Goal: Task Accomplishment & Management: Complete application form

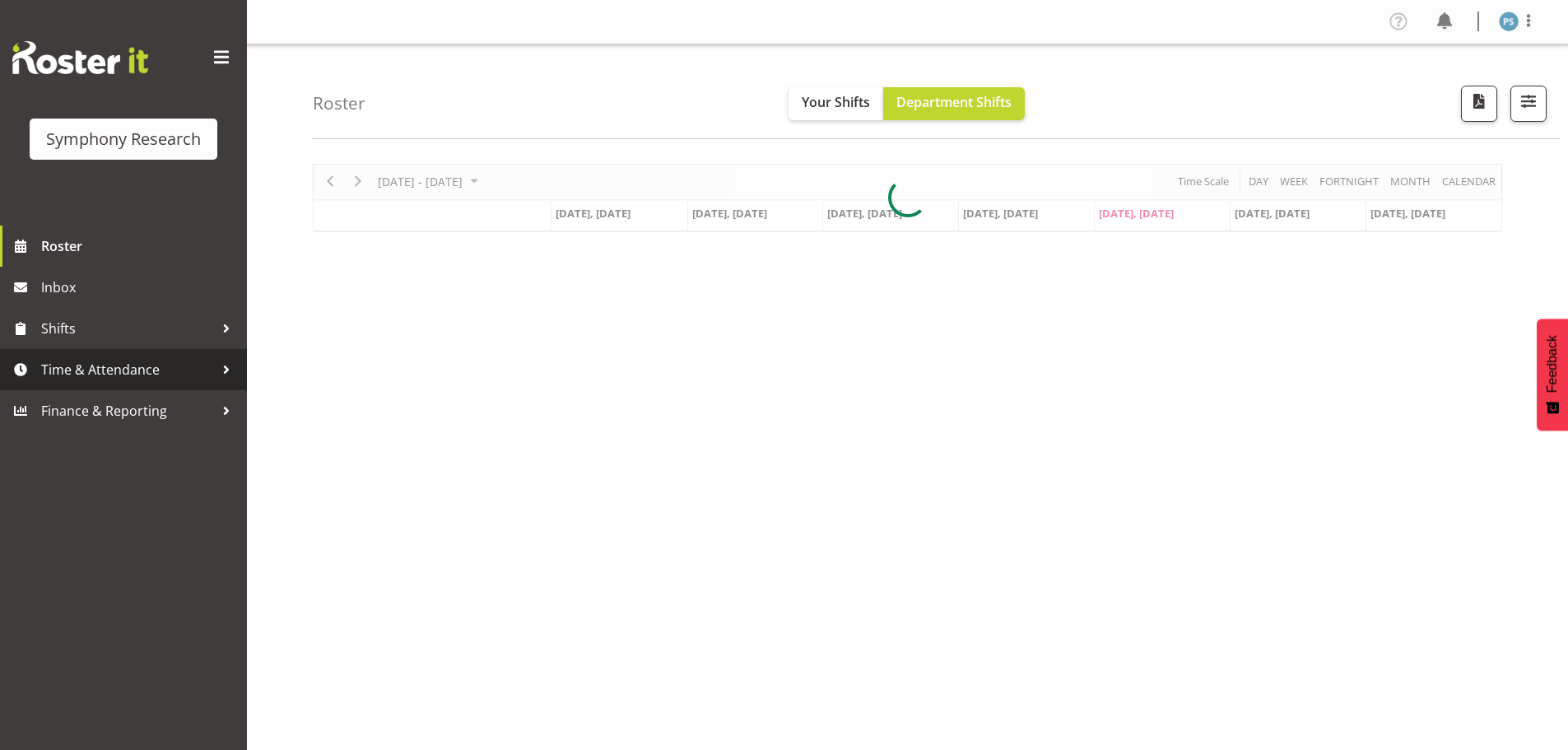
click at [140, 382] on span "Time & Attendance" at bounding box center [128, 369] width 173 height 25
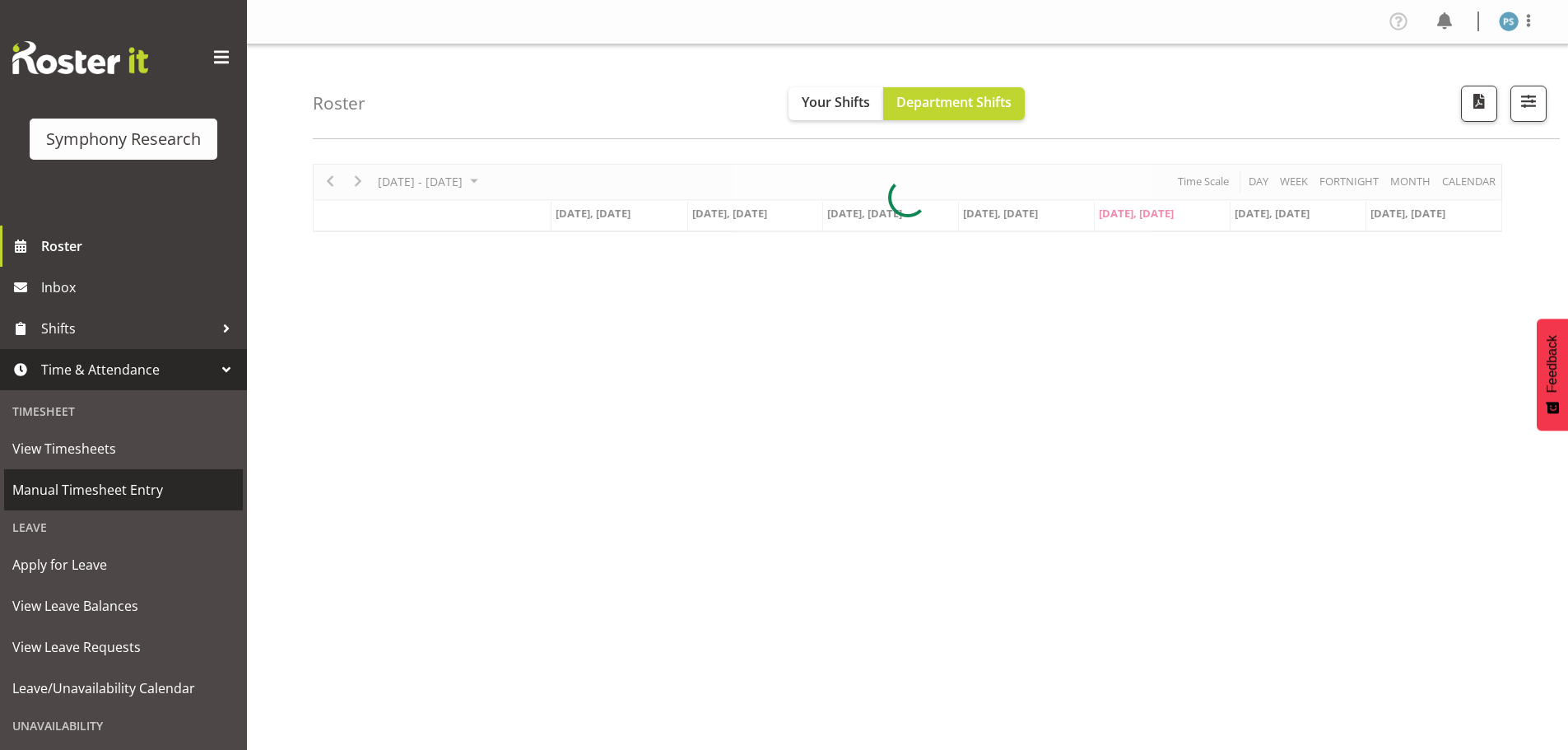
click at [125, 481] on span "Manual Timesheet Entry" at bounding box center [123, 489] width 222 height 25
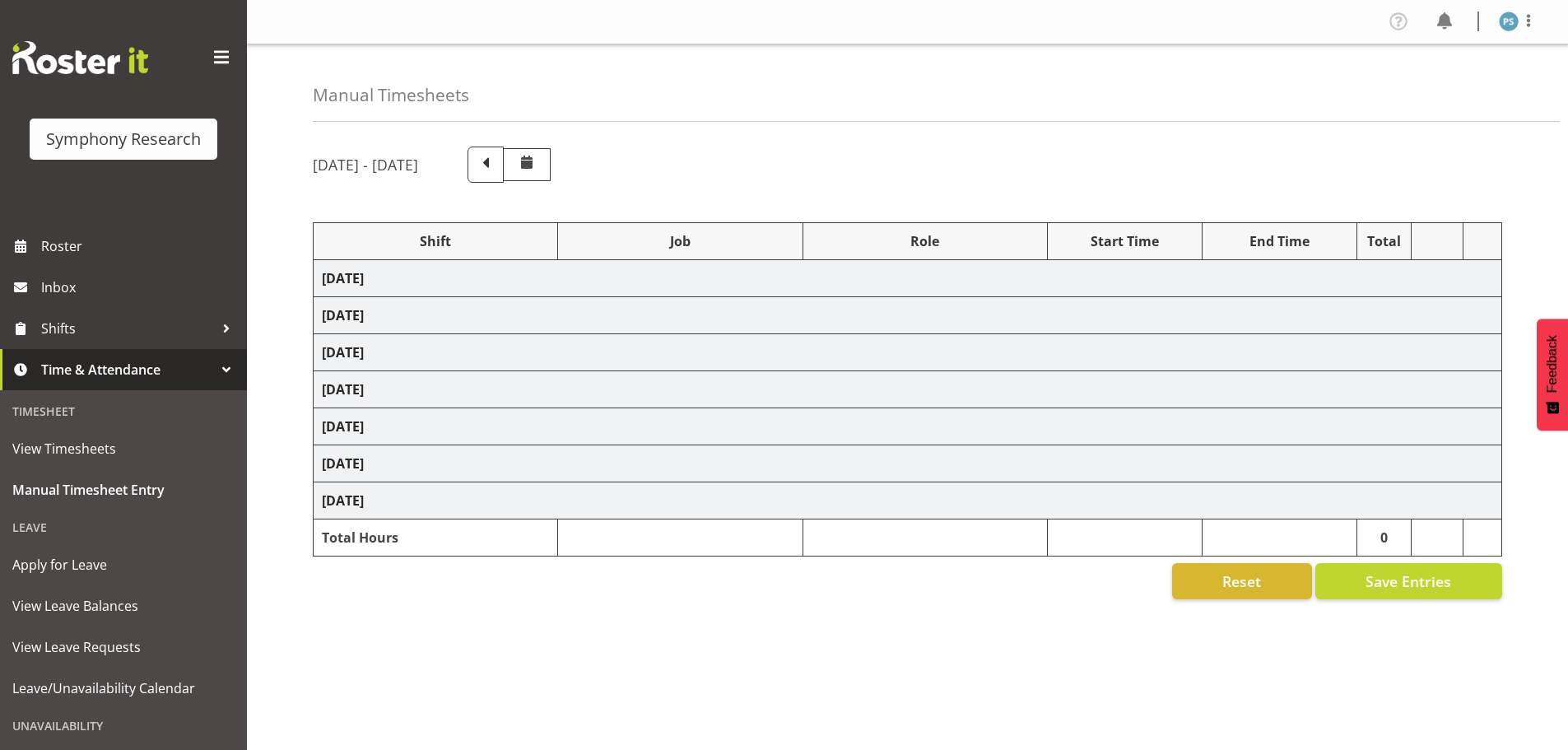
select select "22679"
select select "10499"
select select "2398"
select select "10499"
select select "2398"
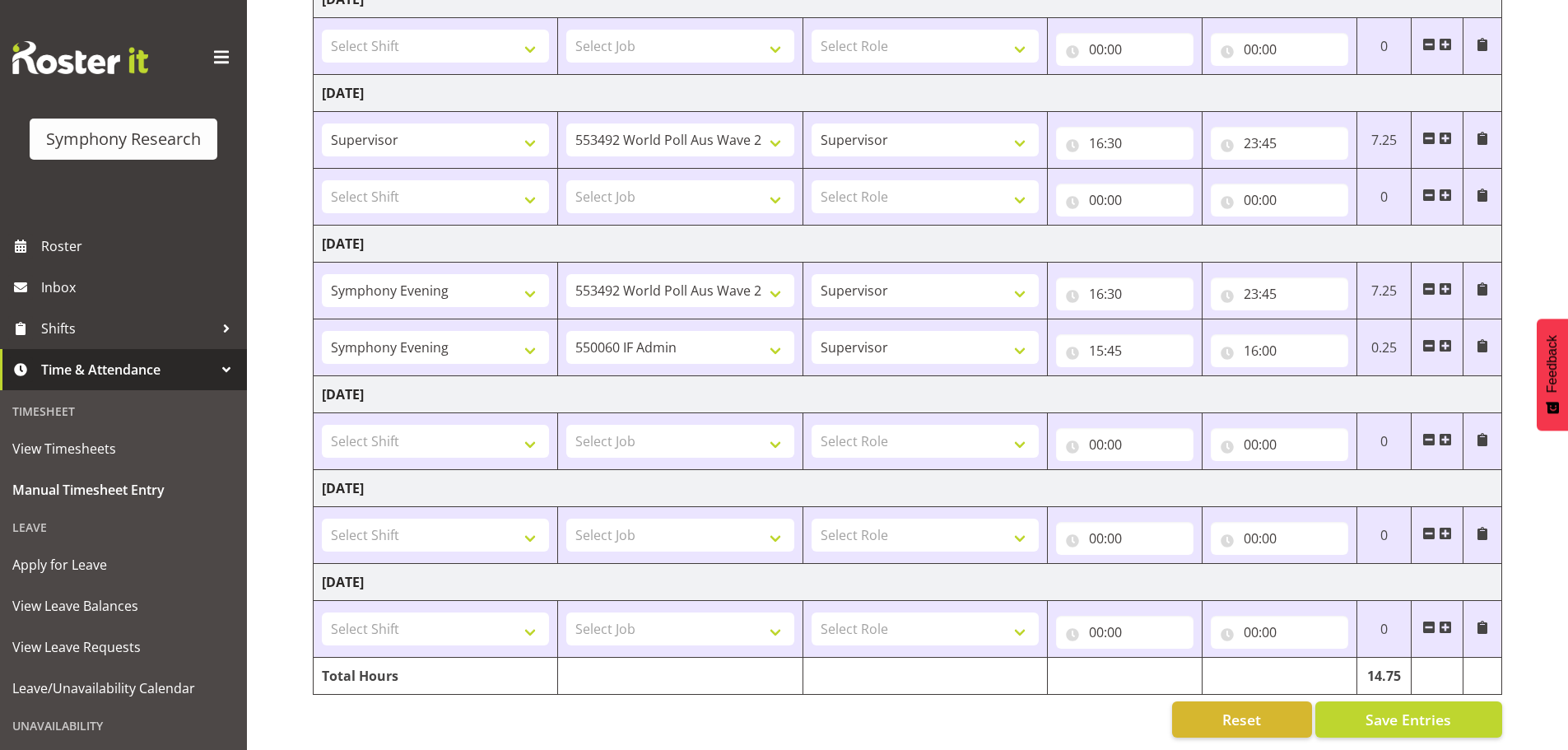
scroll to position [385, 0]
click at [528, 425] on select "Select Shift !!Project Briefing (Job to be assigned) !!Weekend Residential (Ros…" at bounding box center [435, 441] width 227 height 33
select select "4583"
click at [322, 425] on select "Select Shift !!Project Briefing (Job to be assigned) !!Weekend Residential (Ros…" at bounding box center [435, 441] width 227 height 33
click at [781, 428] on select "Select Job 550060 IF Admin 553492 World Poll Aus Wave 2 Main 2025 553500 BFM [D…" at bounding box center [679, 441] width 227 height 33
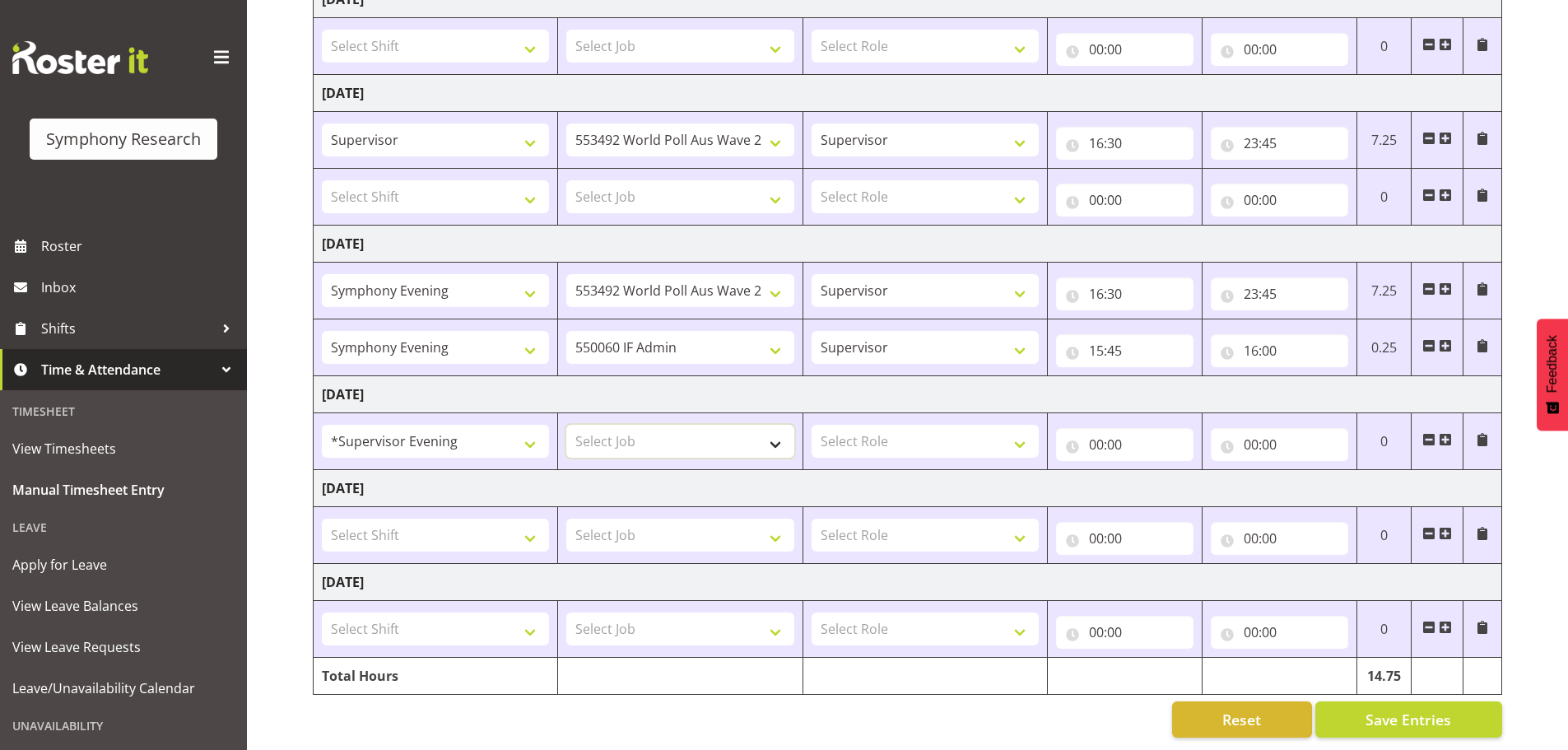
select select "10242"
click at [566, 425] on select "Select Job 550060 IF Admin 553492 World Poll Aus Wave 2 Main 2025 553500 BFM [D…" at bounding box center [679, 441] width 227 height 33
click at [1022, 430] on select "Select Role Supervisor Briefing Interviewing" at bounding box center [925, 441] width 227 height 33
select select "45"
click at [811, 425] on select "Select Role Supervisor Briefing Interviewing" at bounding box center [925, 441] width 227 height 33
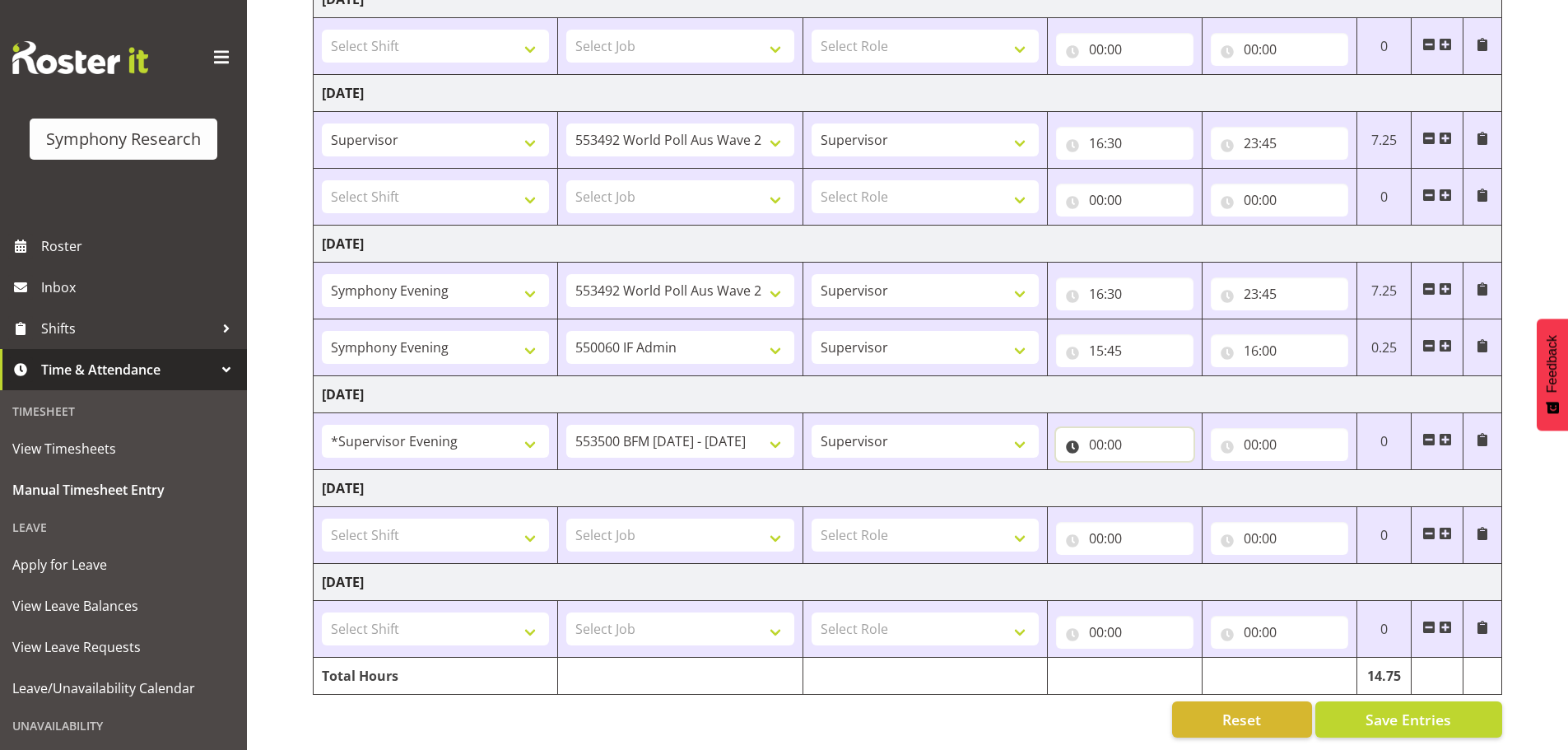
click at [1099, 438] on input "00:00" at bounding box center [1125, 444] width 138 height 33
click at [1167, 470] on select "00 01 02 03 04 05 06 07 08 09 10 11 12 13 14 15 16 17 18 19 20 21 22 23" at bounding box center [1167, 486] width 37 height 33
select select "13"
click at [1150, 470] on select "00 01 02 03 04 05 06 07 08 09 10 11 12 13 14 15 16 17 18 19 20 21 22 23" at bounding box center [1167, 486] width 37 height 33
type input "13:00"
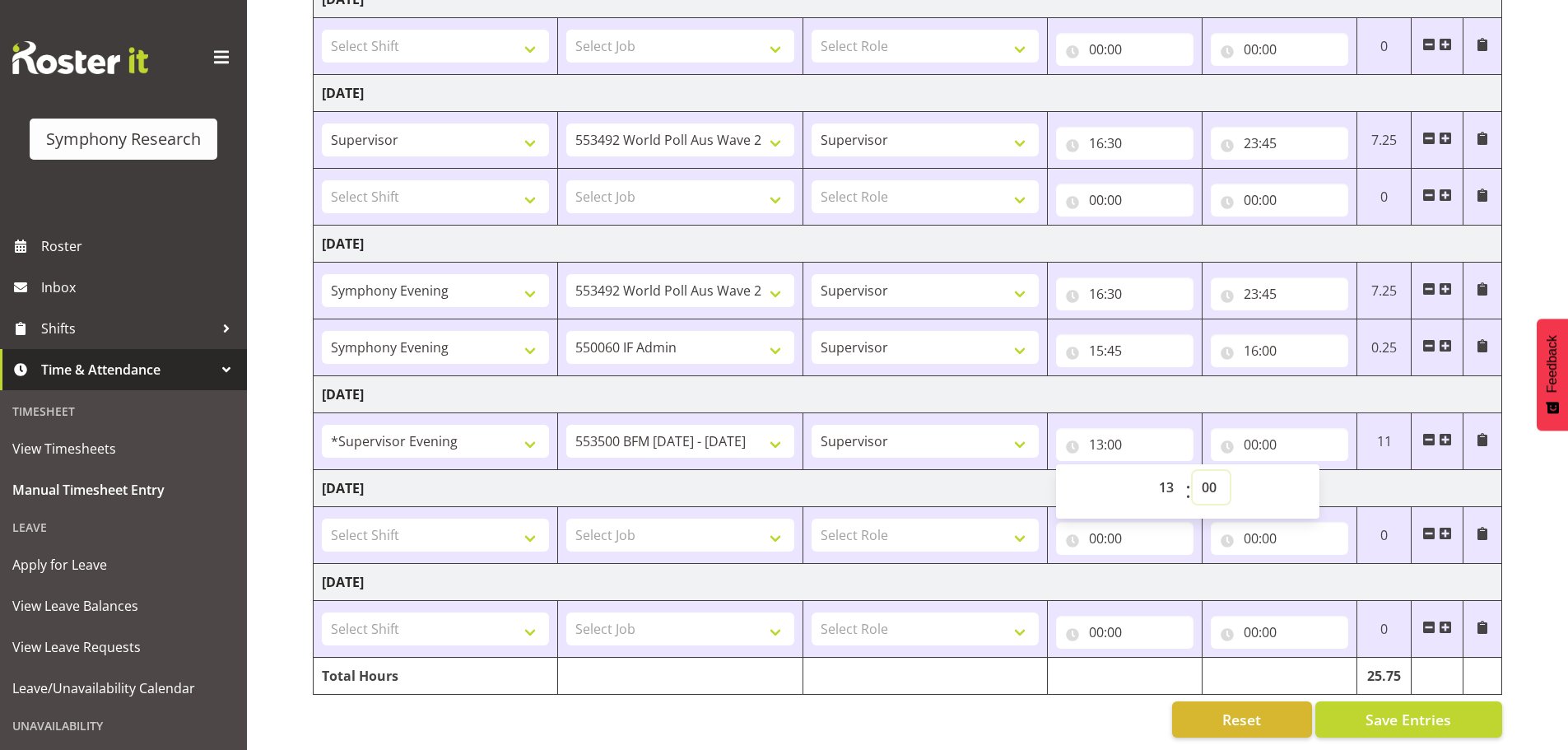
click at [1214, 472] on select "00 01 02 03 04 05 06 07 08 09 10 11 12 13 14 15 16 17 18 19 20 21 22 23 24 25 2…" at bounding box center [1210, 486] width 37 height 33
select select "30"
click at [1192, 470] on select "00 01 02 03 04 05 06 07 08 09 10 11 12 13 14 15 16 17 18 19 20 21 22 23 24 25 2…" at bounding box center [1210, 486] width 37 height 33
type input "13:30"
click at [1249, 428] on input "00:00" at bounding box center [1280, 444] width 138 height 33
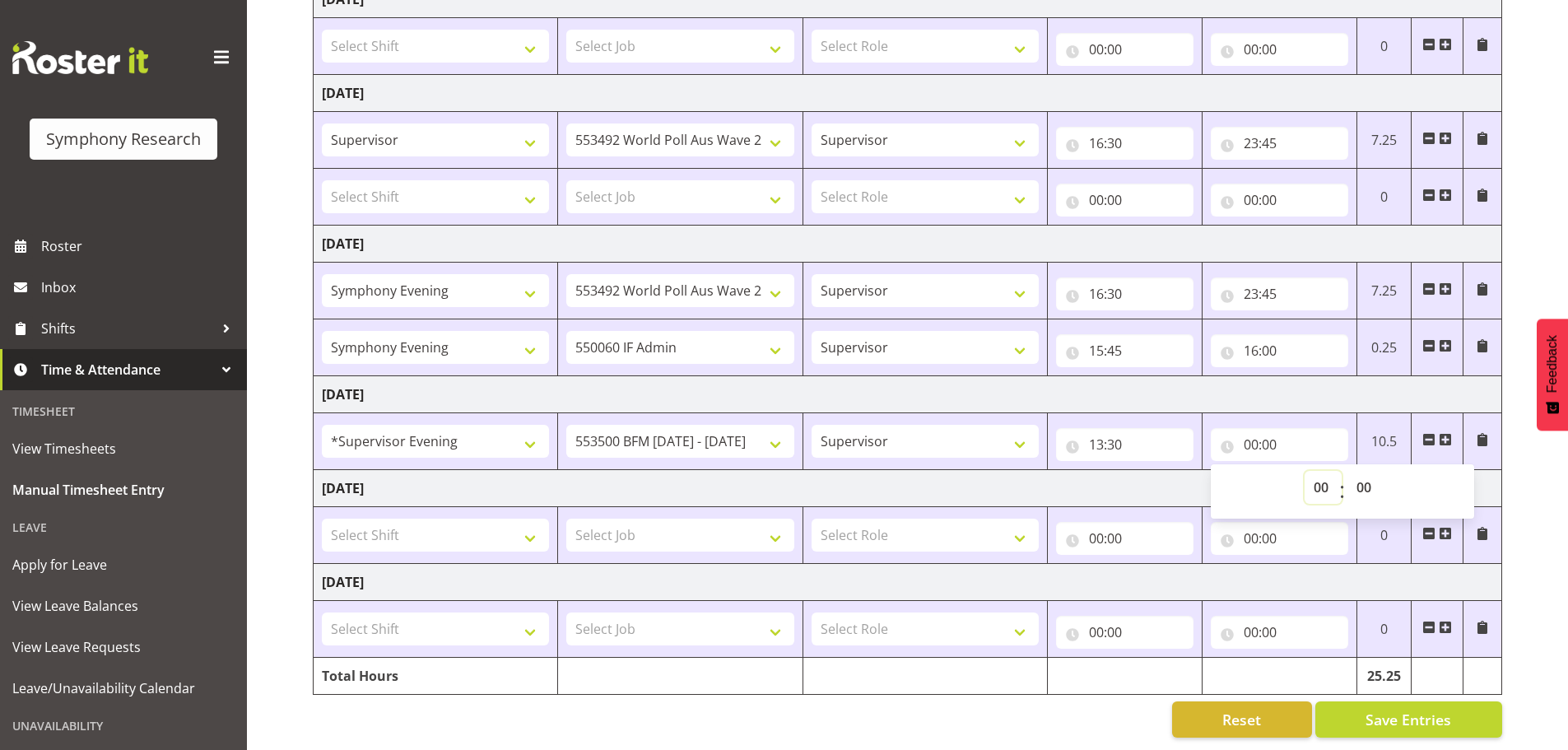
click at [1325, 480] on select "00 01 02 03 04 05 06 07 08 09 10 11 12 13 14 15 16 17 18 19 20 21 22 23" at bounding box center [1322, 486] width 37 height 33
select select "14"
click at [1304, 470] on select "00 01 02 03 04 05 06 07 08 09 10 11 12 13 14 15 16 17 18 19 20 21 22 23" at bounding box center [1322, 486] width 37 height 33
type input "14:00"
click at [1446, 433] on span at bounding box center [1445, 439] width 13 height 13
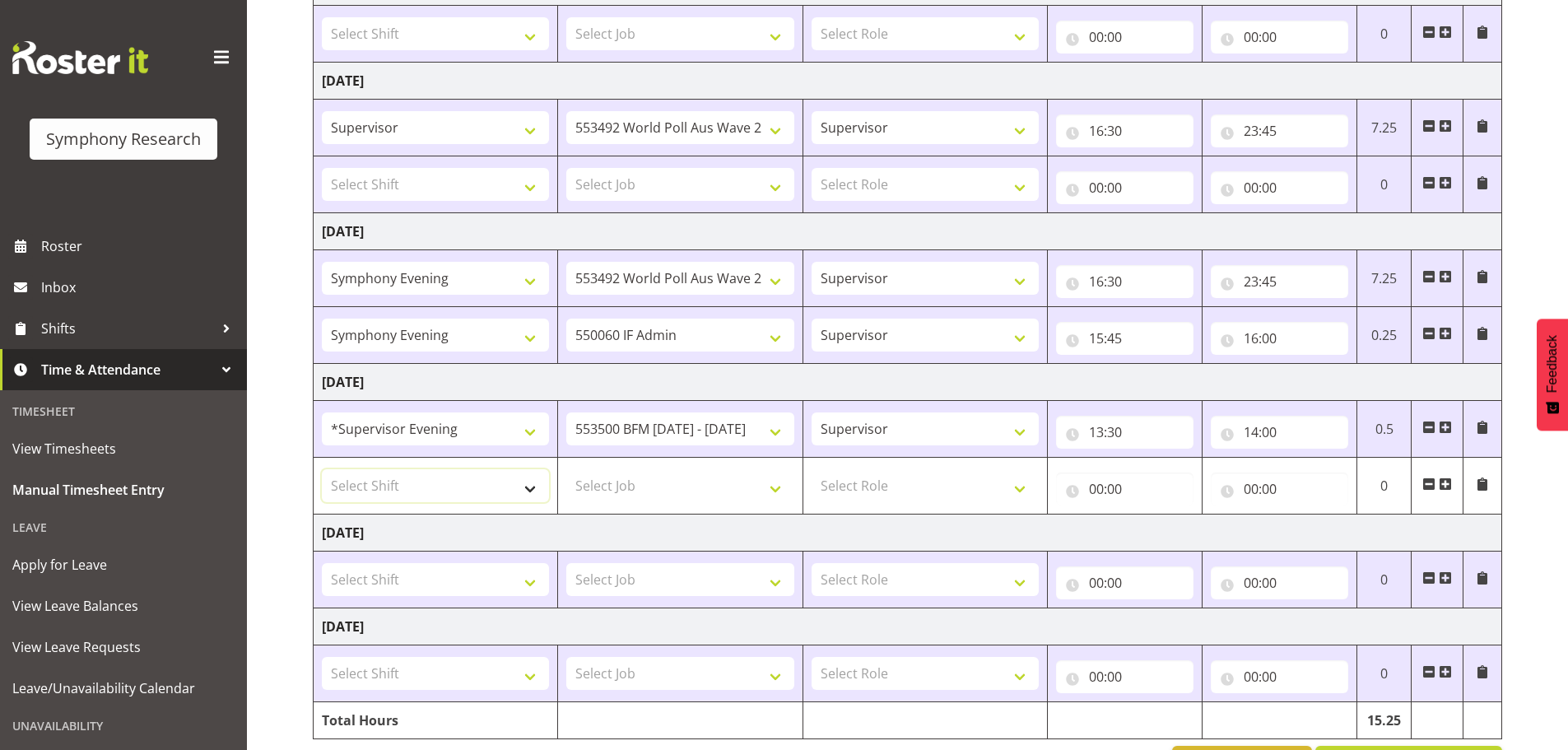
click at [532, 492] on select "Select Shift !!Project Briefing (Job to be assigned) !!Weekend Residential (Ros…" at bounding box center [435, 486] width 227 height 33
select select "4583"
click at [322, 469] on select "Select Shift !!Project Briefing (Job to be assigned) !!Weekend Residential (Ros…" at bounding box center [435, 486] width 227 height 33
click at [774, 496] on select "Select Job 550060 IF Admin 553492 World Poll Aus Wave 2 Main 2025 553500 BFM [D…" at bounding box center [679, 486] width 227 height 33
select select "9636"
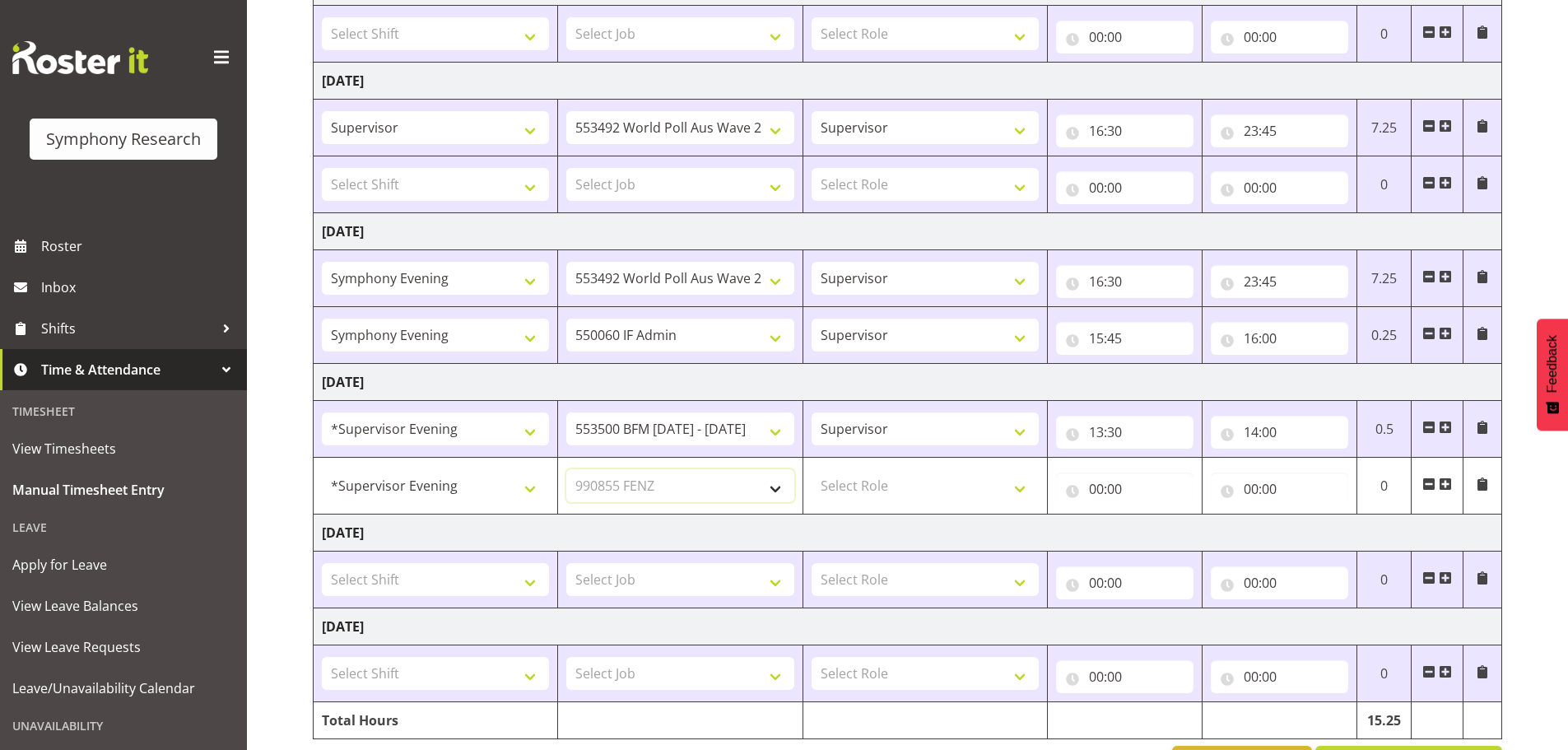
click at [566, 469] on select "Select Job 550060 IF Admin 553492 World Poll Aus Wave 2 Main 2025 553500 BFM [D…" at bounding box center [679, 486] width 227 height 33
click at [1022, 486] on select "Select Role Supervisor Briefing Interviewing" at bounding box center [925, 486] width 227 height 33
select select "45"
click at [811, 469] on select "Select Role Supervisor Briefing Interviewing" at bounding box center [925, 486] width 227 height 33
click at [1098, 496] on input "00:00" at bounding box center [1125, 488] width 138 height 33
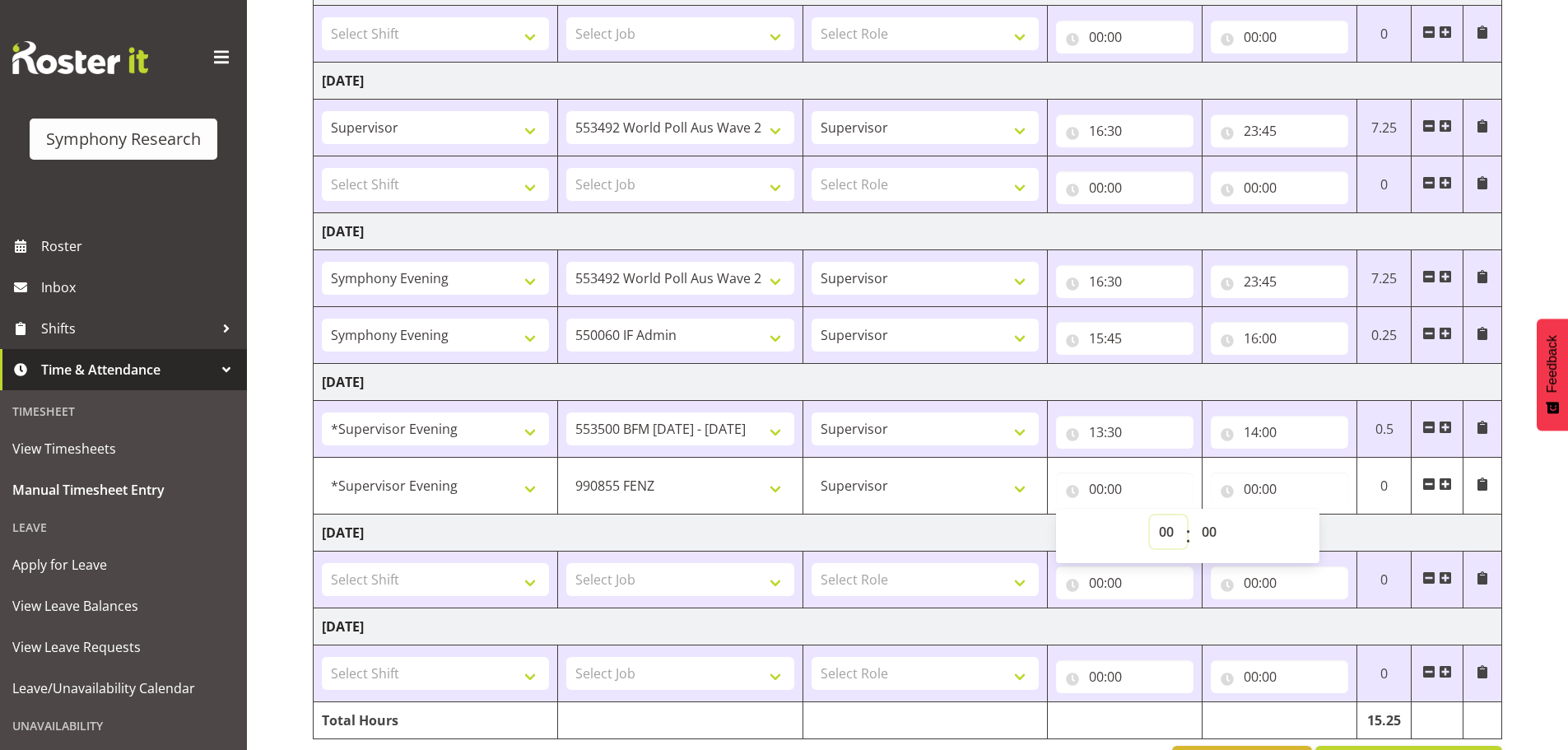
click at [1167, 530] on select "00 01 02 03 04 05 06 07 08 09 10 11 12 13 14 15 16 17 18 19 20 21 22 23" at bounding box center [1167, 531] width 37 height 33
select select "14"
click at [1150, 515] on select "00 01 02 03 04 05 06 07 08 09 10 11 12 13 14 15 16 17 18 19 20 21 22 23" at bounding box center [1167, 531] width 37 height 33
type input "14:00"
click at [1256, 490] on input "00:00" at bounding box center [1280, 488] width 138 height 33
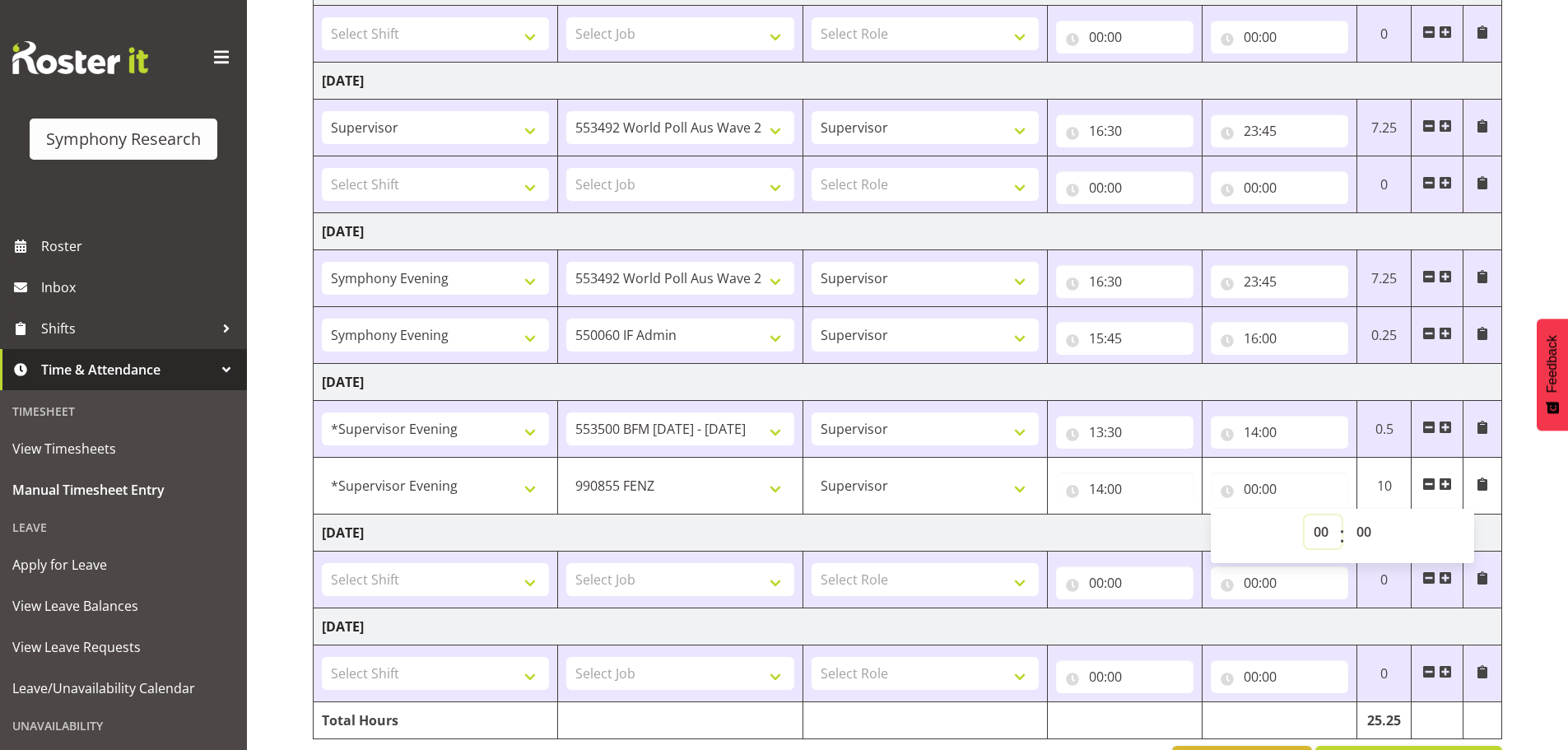
click at [1314, 527] on select "00 01 02 03 04 05 06 07 08 09 10 11 12 13 14 15 16 17 18 19 20 21 22 23" at bounding box center [1322, 531] width 37 height 33
select select "14"
click at [1304, 515] on select "00 01 02 03 04 05 06 07 08 09 10 11 12 13 14 15 16 17 18 19 20 21 22 23" at bounding box center [1322, 531] width 37 height 33
type input "14:00"
click at [1372, 538] on select "00 01 02 03 04 05 06 07 08 09 10 11 12 13 14 15 16 17 18 19 20 21 22 23 24 25 2…" at bounding box center [1365, 531] width 37 height 33
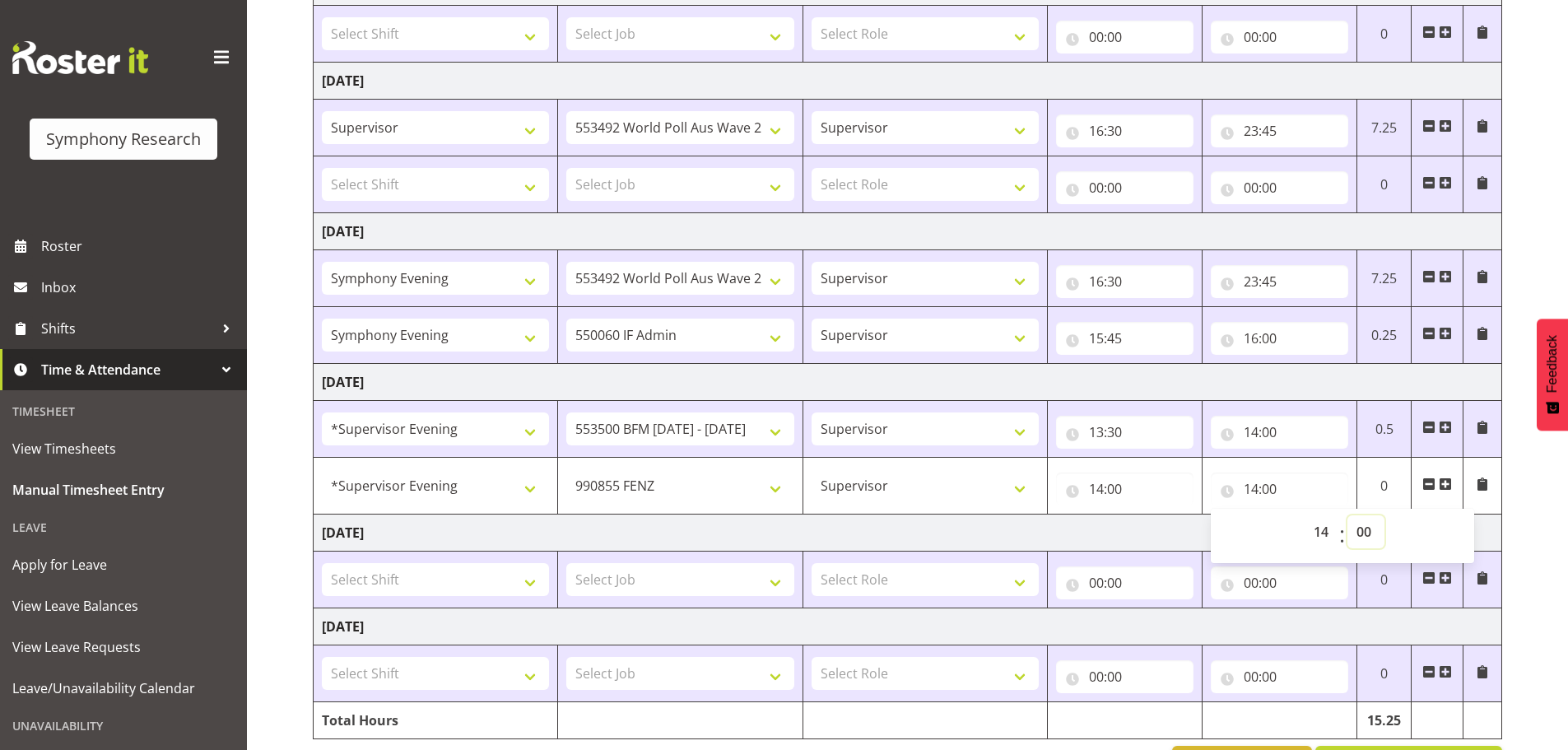
select select "15"
click at [1347, 515] on select "00 01 02 03 04 05 06 07 08 09 10 11 12 13 14 15 16 17 18 19 20 21 22 23 24 25 2…" at bounding box center [1365, 531] width 37 height 33
type input "14:15"
click at [1448, 481] on span at bounding box center [1445, 484] width 13 height 13
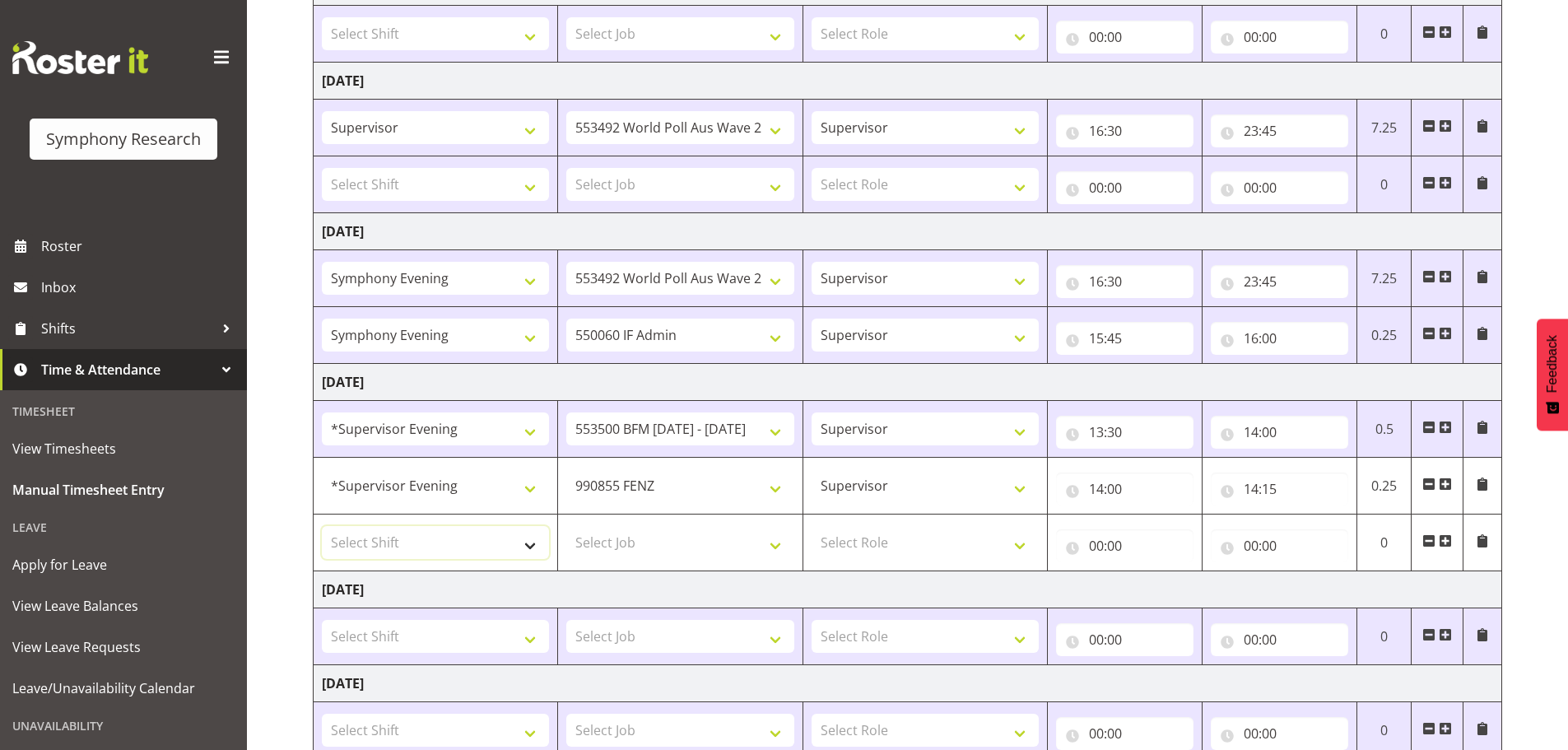
click at [525, 547] on select "Select Shift !!Project Briefing (Job to be assigned) !!Weekend Residential (Ros…" at bounding box center [435, 542] width 227 height 33
select select "2398"
click at [322, 526] on select "Select Shift !!Project Briefing (Job to be assigned) !!Weekend Residential (Ros…" at bounding box center [435, 542] width 227 height 33
click at [775, 552] on select "Select Job 550060 IF Admin 553492 World Poll Aus Wave 2 Main 2025 553500 BFM [D…" at bounding box center [679, 542] width 227 height 33
select select "10499"
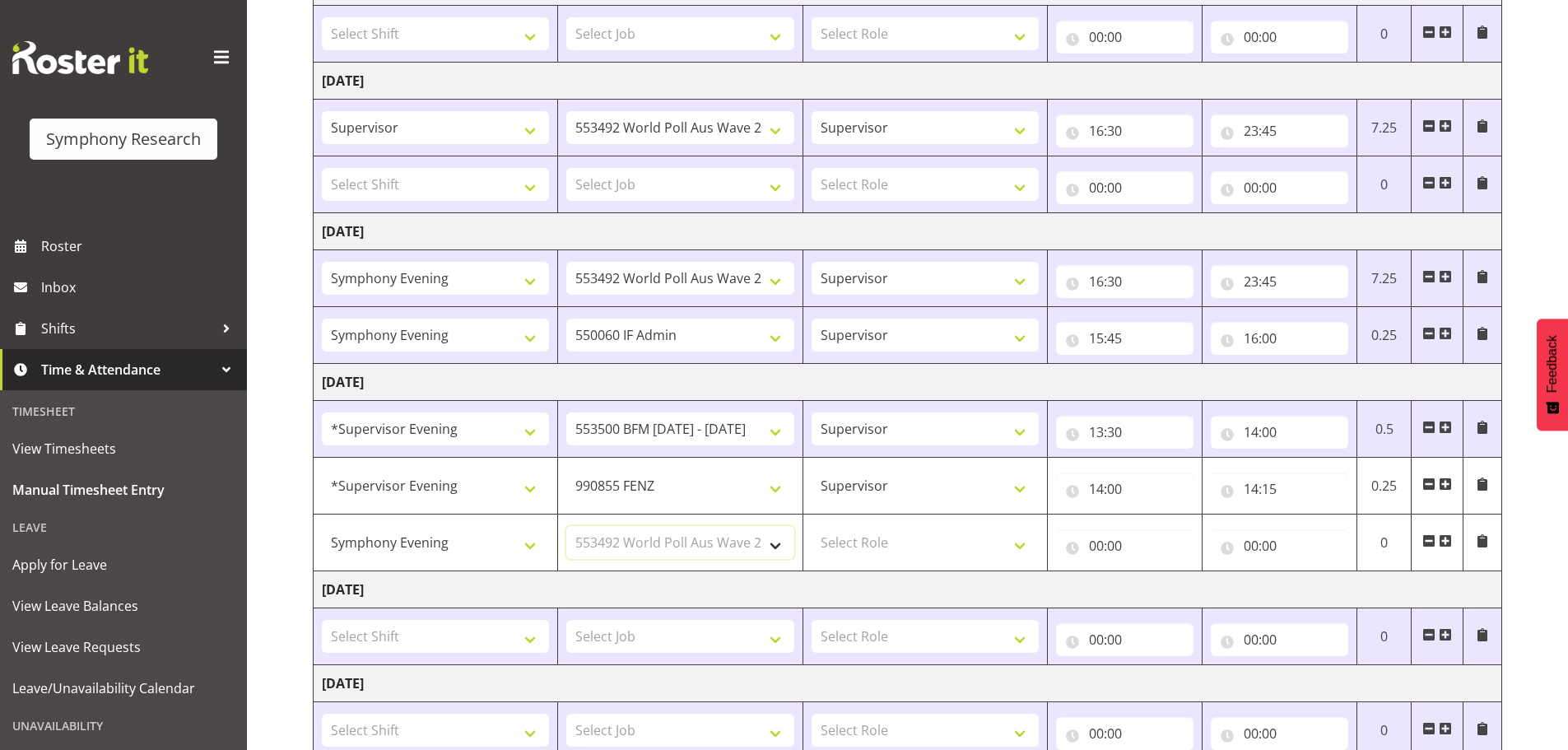
click at [566, 526] on select "Select Job 550060 IF Admin 553492 World Poll Aus Wave 2 Main 2025 553500 BFM [D…" at bounding box center [679, 542] width 227 height 33
click at [1025, 547] on select "Select Role Supervisor Briefing Interviewing" at bounding box center [925, 542] width 227 height 33
select select "45"
click at [811, 526] on select "Select Role Supervisor Briefing Interviewing" at bounding box center [925, 542] width 227 height 33
click at [1099, 547] on input "00:00" at bounding box center [1125, 545] width 138 height 33
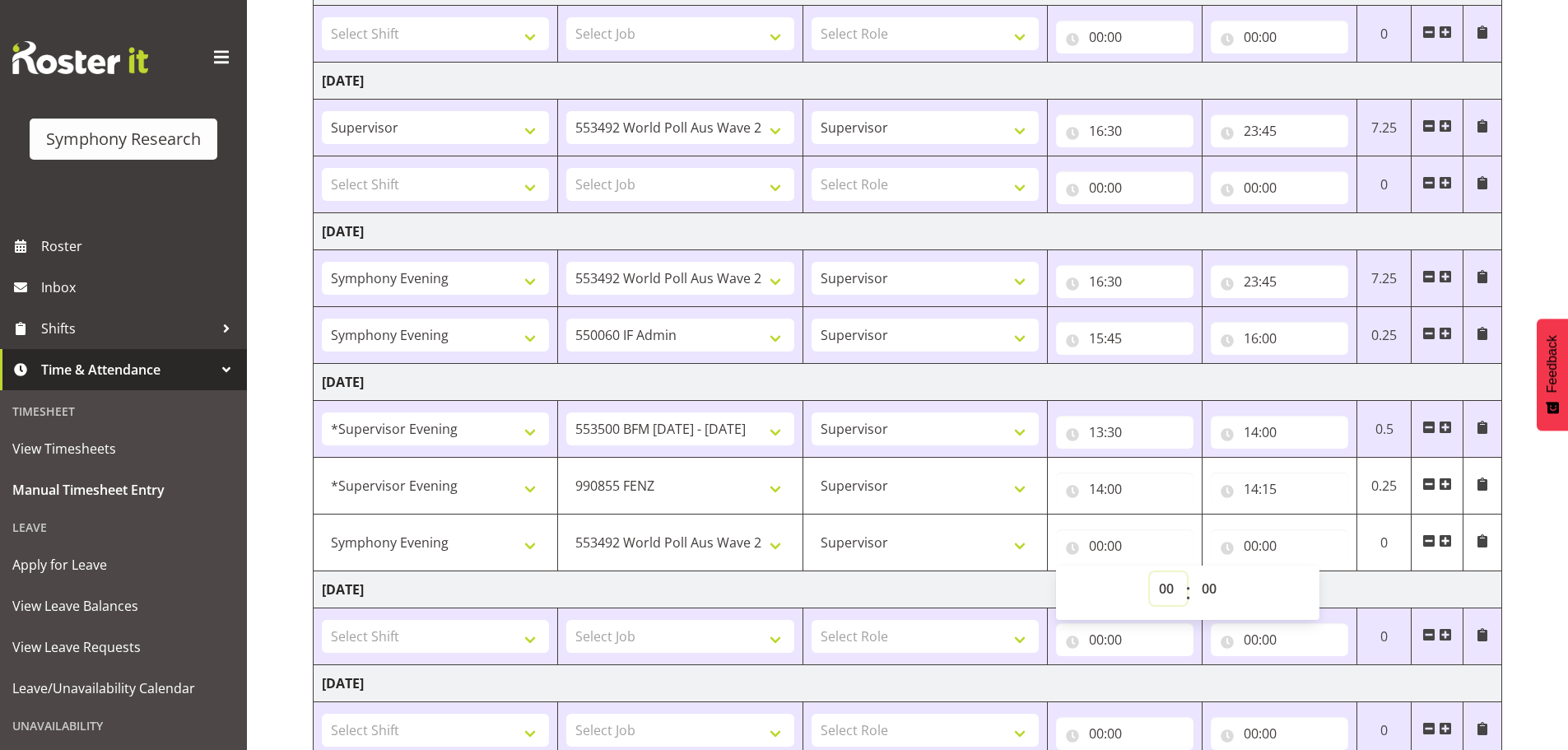
click at [1169, 588] on select "00 01 02 03 04 05 06 07 08 09 10 11 12 13 14 15 16 17 18 19 20 21 22 23" at bounding box center [1167, 588] width 37 height 33
select select "14"
click at [1150, 572] on select "00 01 02 03 04 05 06 07 08 09 10 11 12 13 14 15 16 17 18 19 20 21 22 23" at bounding box center [1167, 588] width 37 height 33
type input "14:00"
click at [1211, 586] on select "00 01 02 03 04 05 06 07 08 09 10 11 12 13 14 15 16 17 18 19 20 21 22 23 24 25 2…" at bounding box center [1210, 588] width 37 height 33
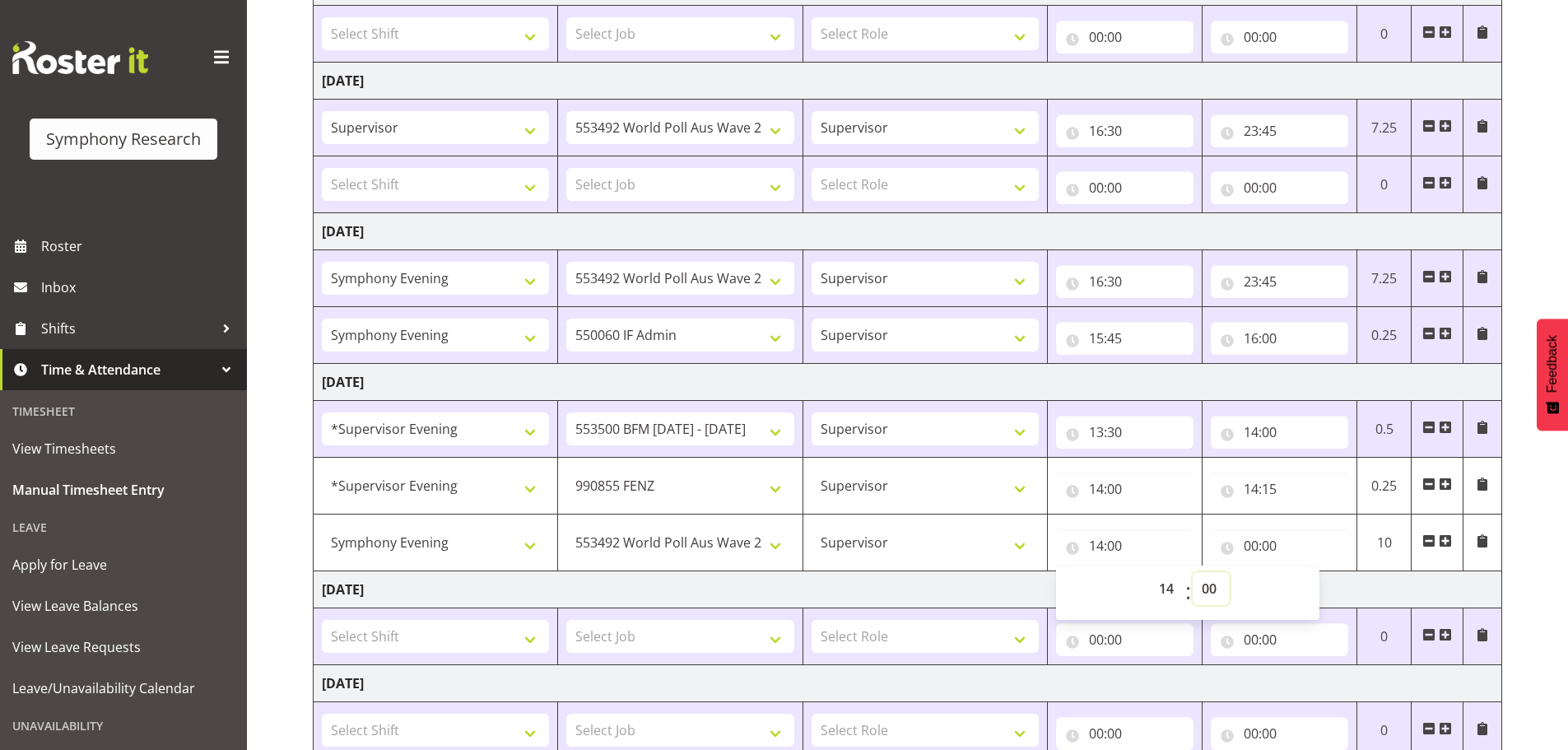
select select "15"
click at [1192, 572] on select "00 01 02 03 04 05 06 07 08 09 10 11 12 13 14 15 16 17 18 19 20 21 22 23 24 25 2…" at bounding box center [1210, 588] width 37 height 33
type input "14:15"
click at [1254, 547] on input "00:00" at bounding box center [1280, 545] width 138 height 33
click at [1316, 590] on select "00 01 02 03 04 05 06 07 08 09 10 11 12 13 14 15 16 17 18 19 20 21 22 23" at bounding box center [1322, 588] width 37 height 33
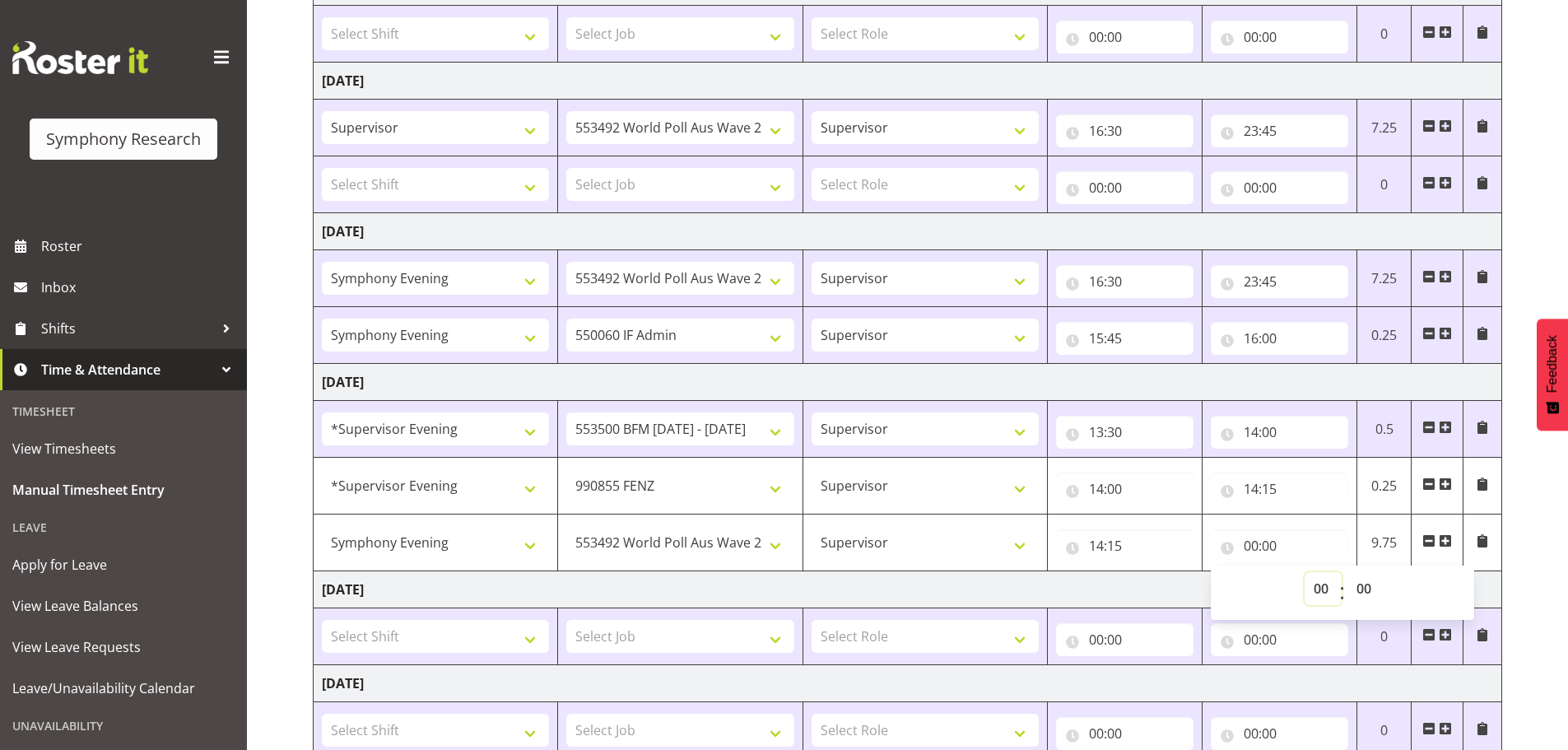
select select "23"
click at [1304, 572] on select "00 01 02 03 04 05 06 07 08 09 10 11 12 13 14 15 16 17 18 19 20 21 22 23" at bounding box center [1322, 588] width 37 height 33
type input "23:00"
click at [1360, 582] on select "00 01 02 03 04 05 06 07 08 09 10 11 12 13 14 15 16 17 18 19 20 21 22 23 24 25 2…" at bounding box center [1365, 588] width 37 height 33
select select "30"
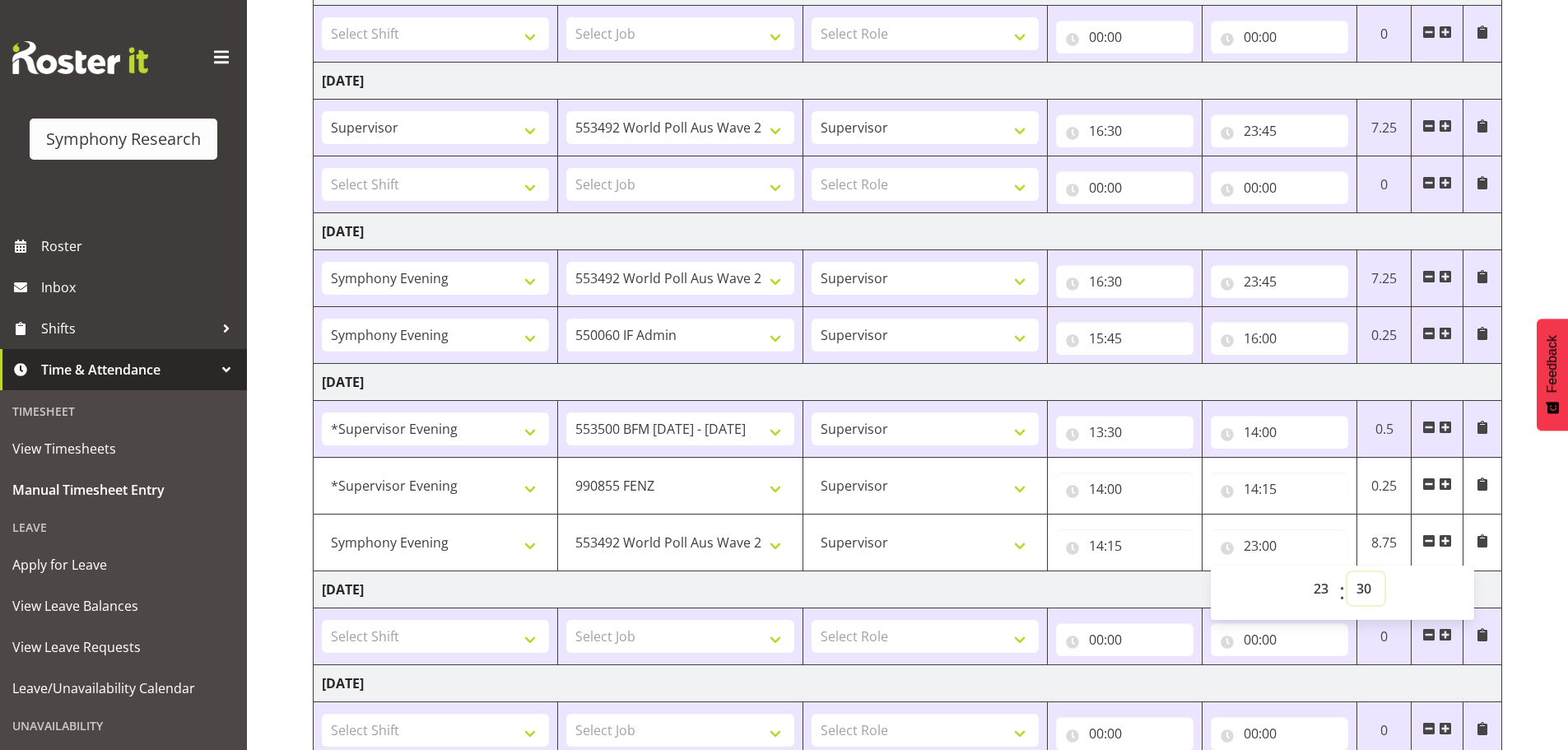
click at [1347, 572] on select "00 01 02 03 04 05 06 07 08 09 10 11 12 13 14 15 16 17 18 19 20 21 22 23 24 25 2…" at bounding box center [1365, 588] width 37 height 33
type input "23:30"
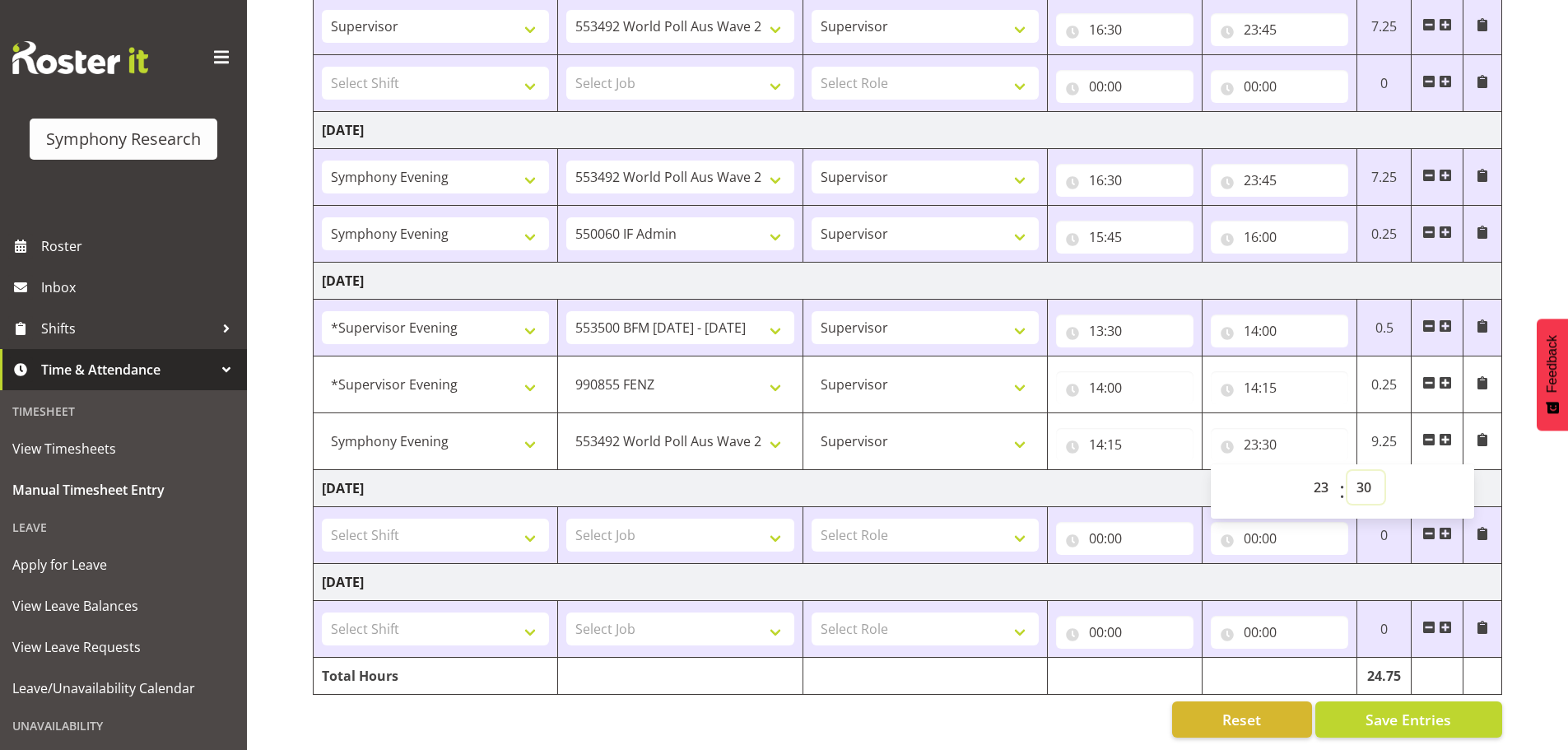
scroll to position [499, 0]
click at [1384, 708] on span "Save Entries" at bounding box center [1407, 719] width 86 height 22
select select "9636"
type input "14:00"
type input "14:15"
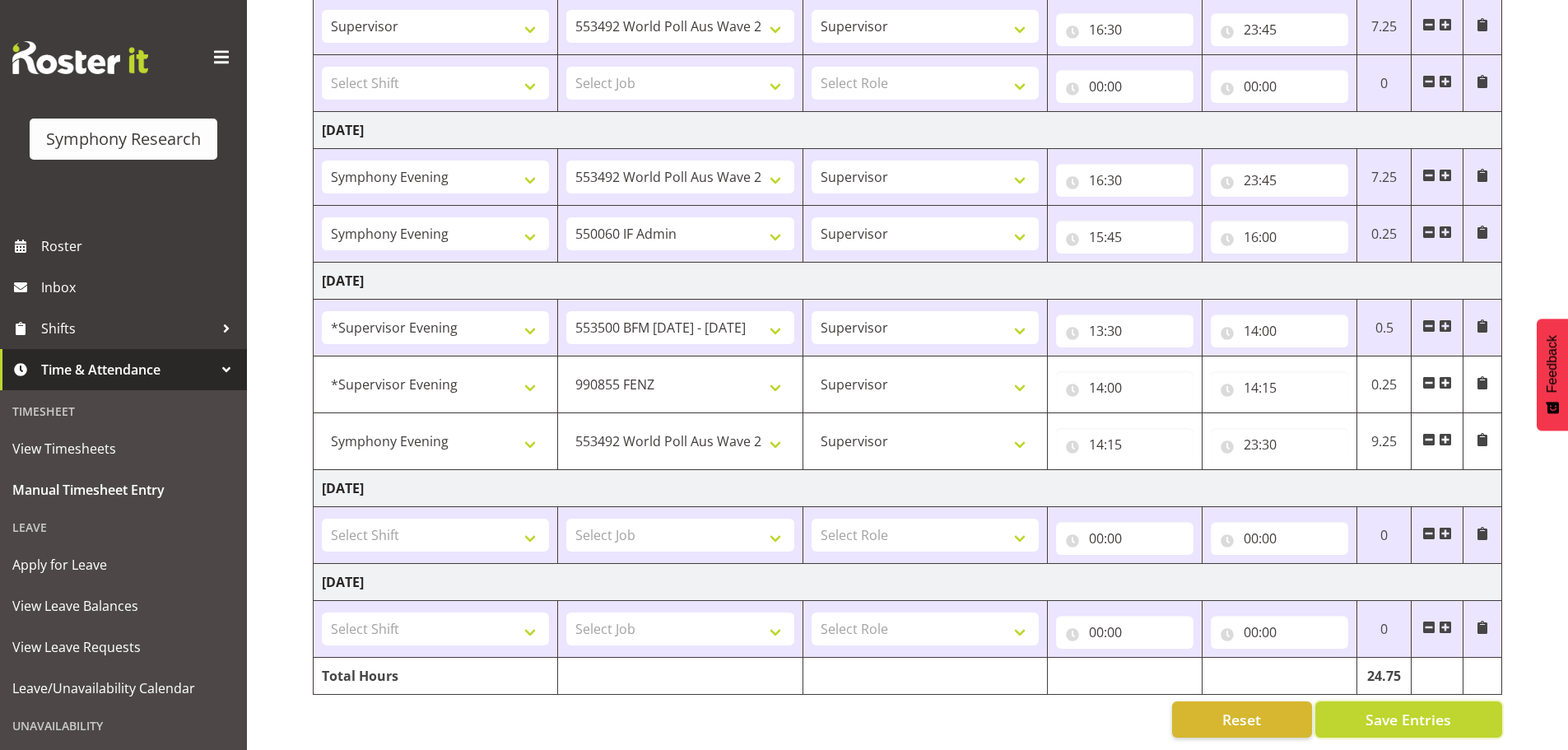
select select "2398"
select select "10499"
type input "14:15"
type input "23:30"
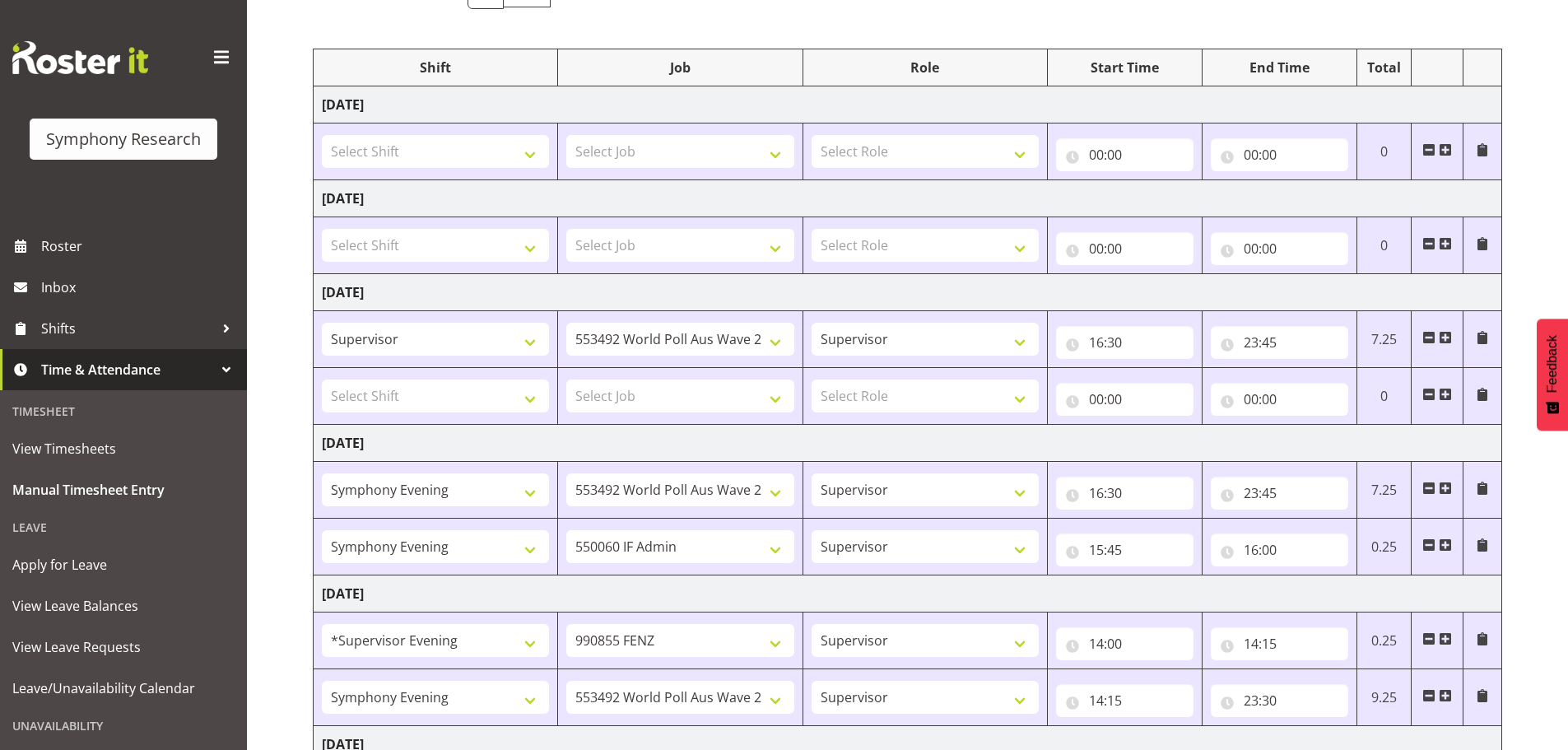
scroll to position [0, 0]
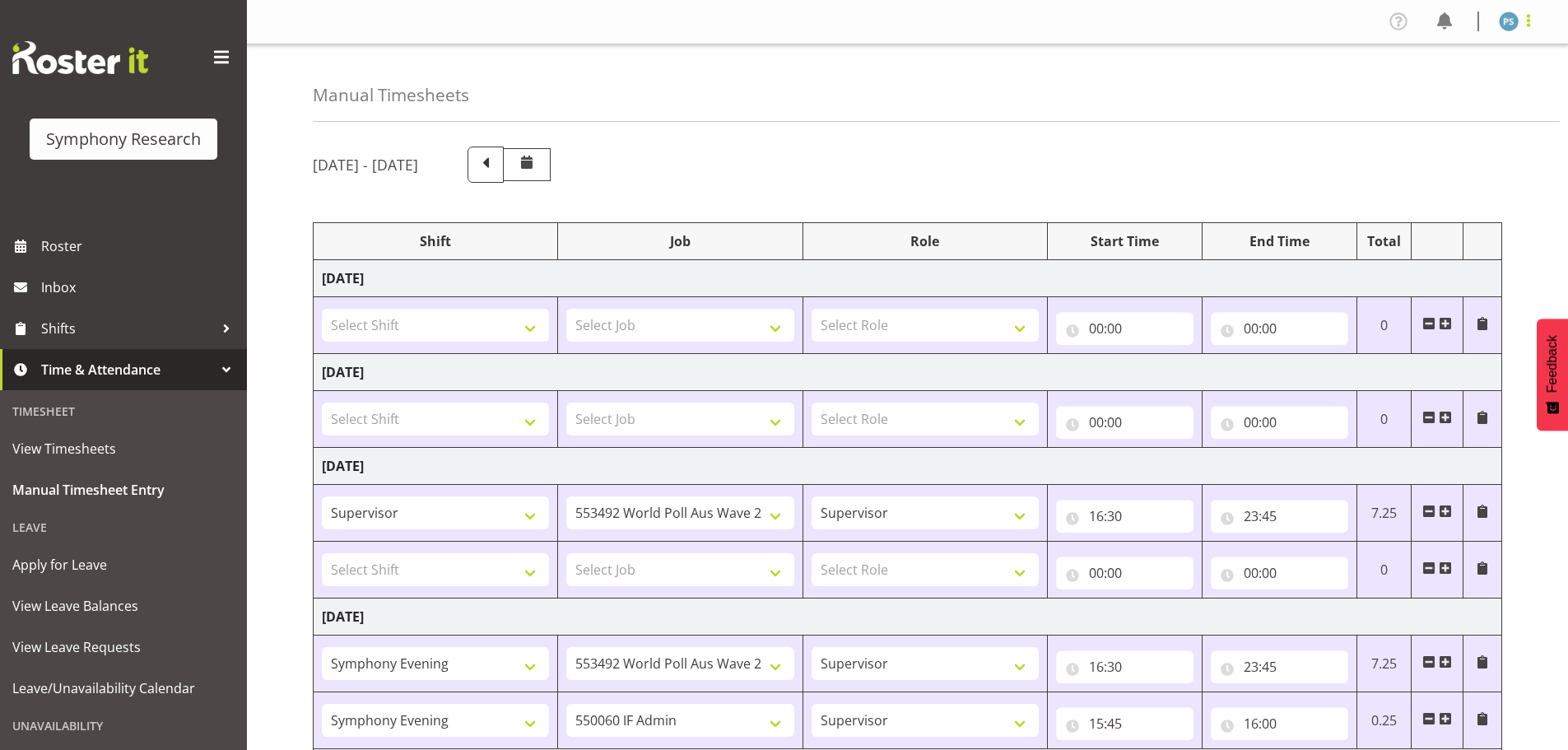
click at [1526, 20] on span at bounding box center [1528, 20] width 20 height 20
click at [1491, 80] on link "Log Out" at bounding box center [1458, 86] width 158 height 29
